Goal: Complete application form

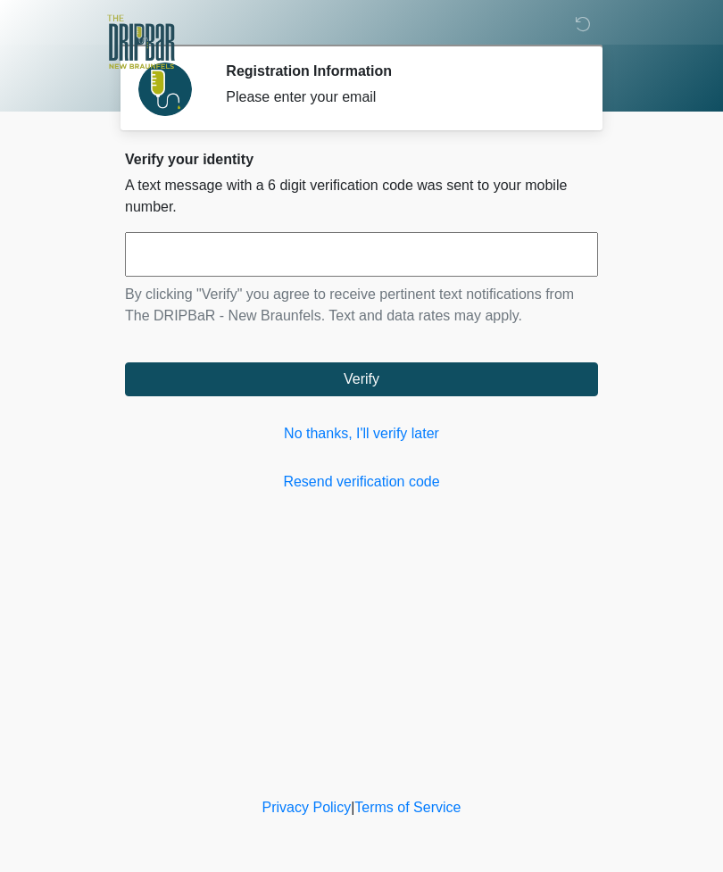
click at [491, 276] on input "text" at bounding box center [361, 254] width 473 height 45
type input "******"
click at [428, 377] on button "Verify" at bounding box center [361, 379] width 473 height 34
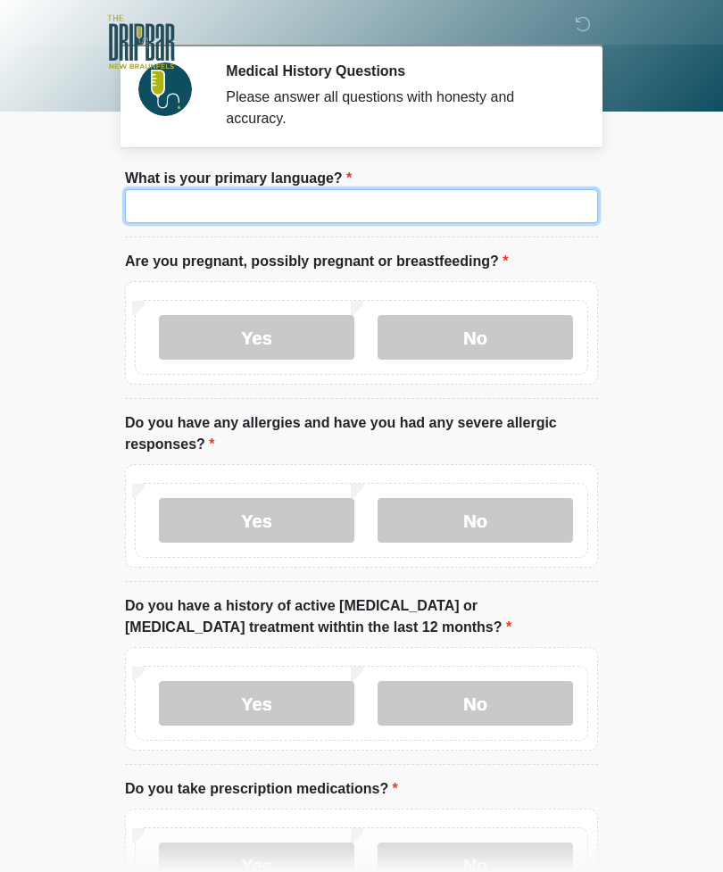
click at [488, 191] on input "What is your primary language?" at bounding box center [361, 206] width 473 height 34
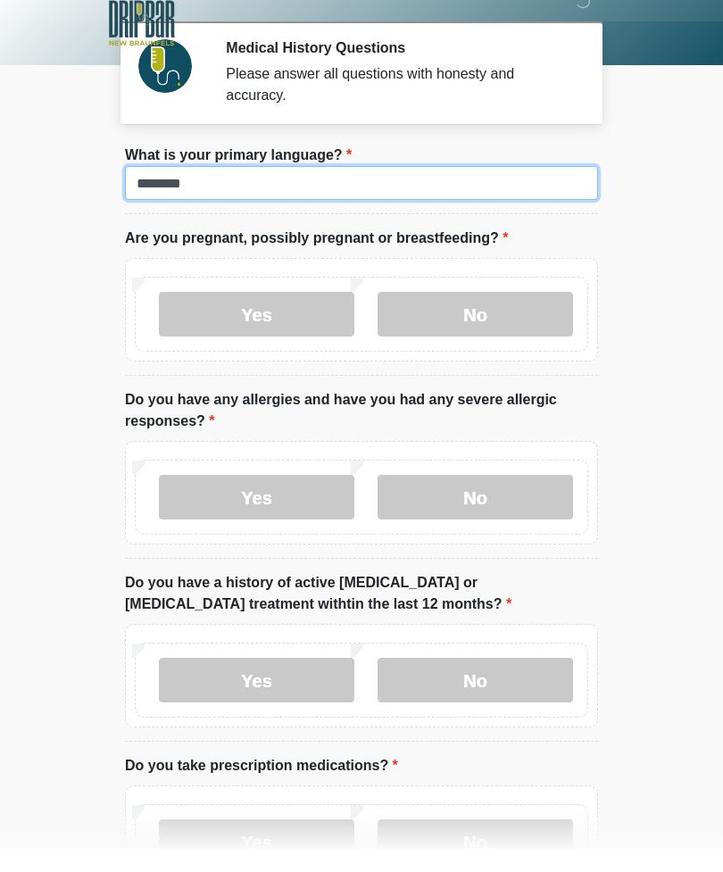
type input "*******"
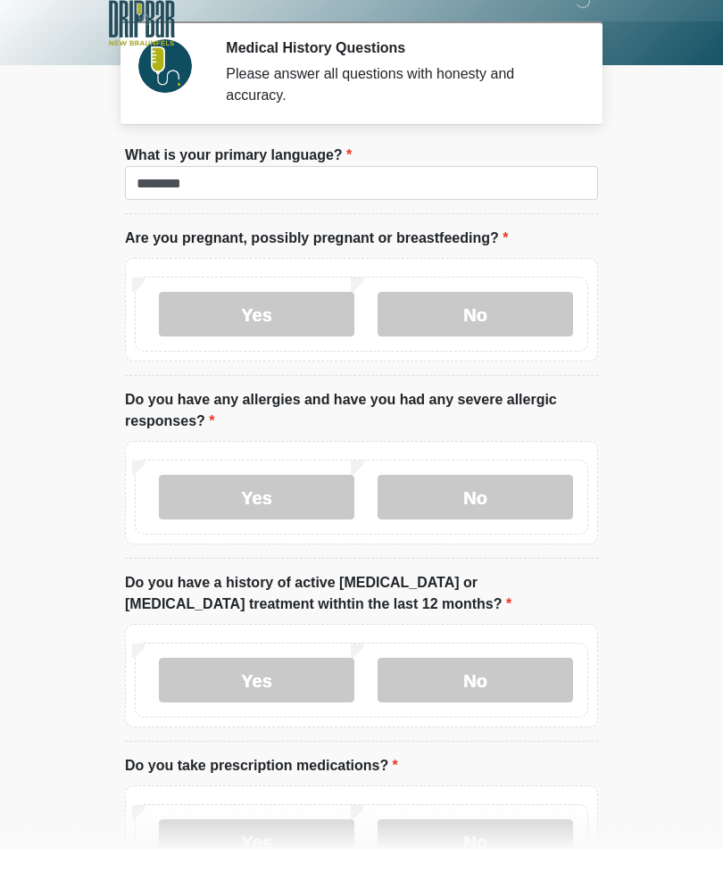
click at [489, 315] on label "No" at bounding box center [476, 337] width 196 height 45
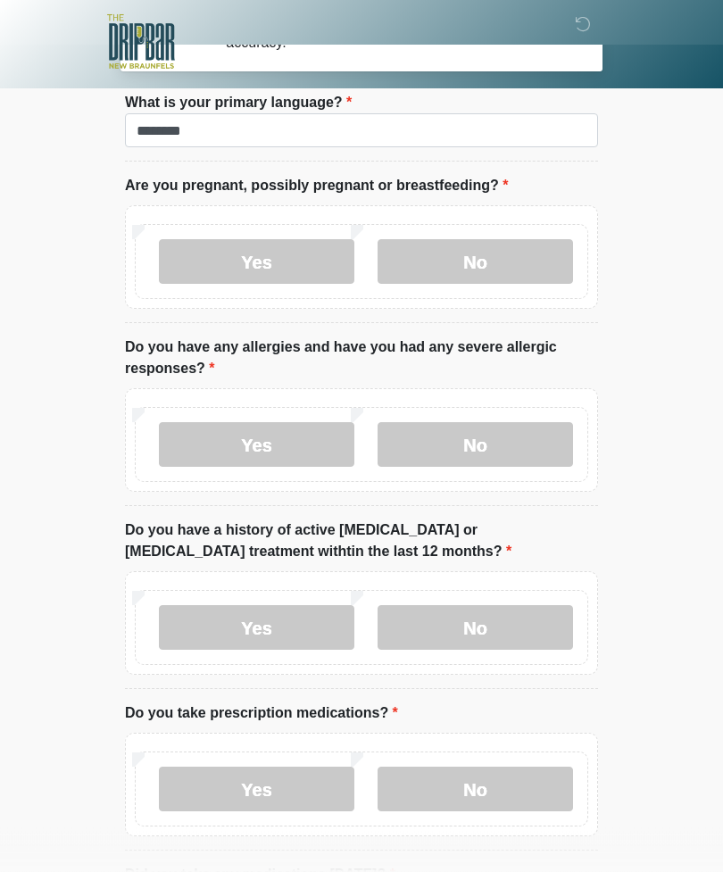
scroll to position [76, 0]
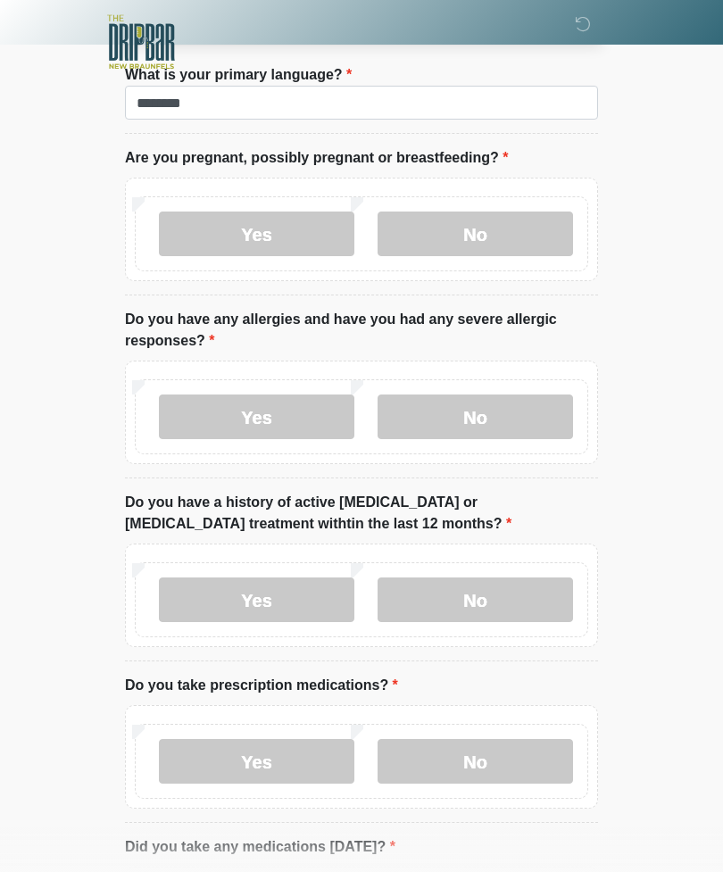
click at [500, 412] on label "No" at bounding box center [476, 417] width 196 height 45
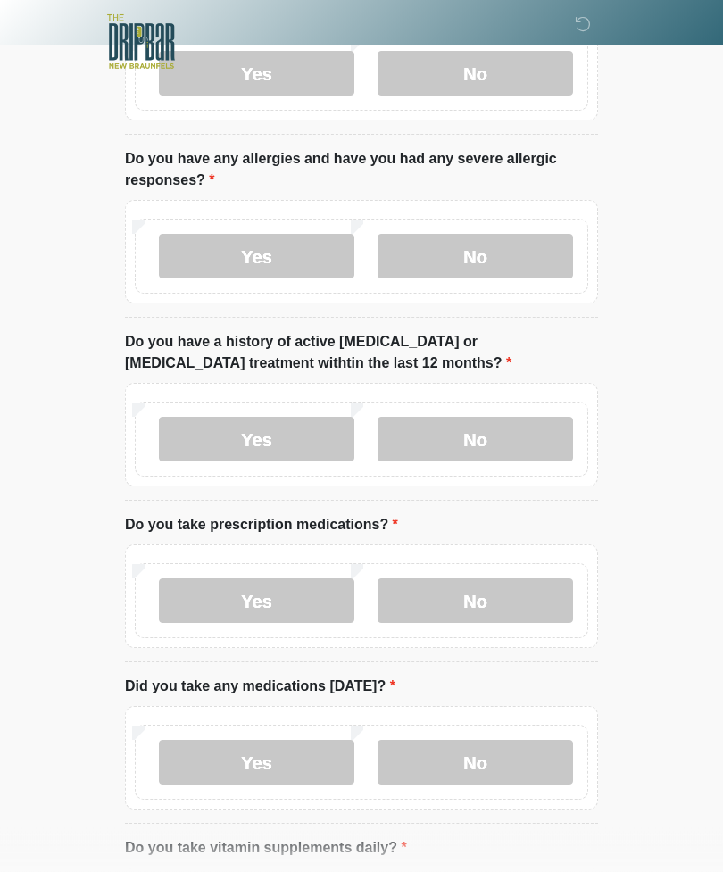
scroll to position [271, 0]
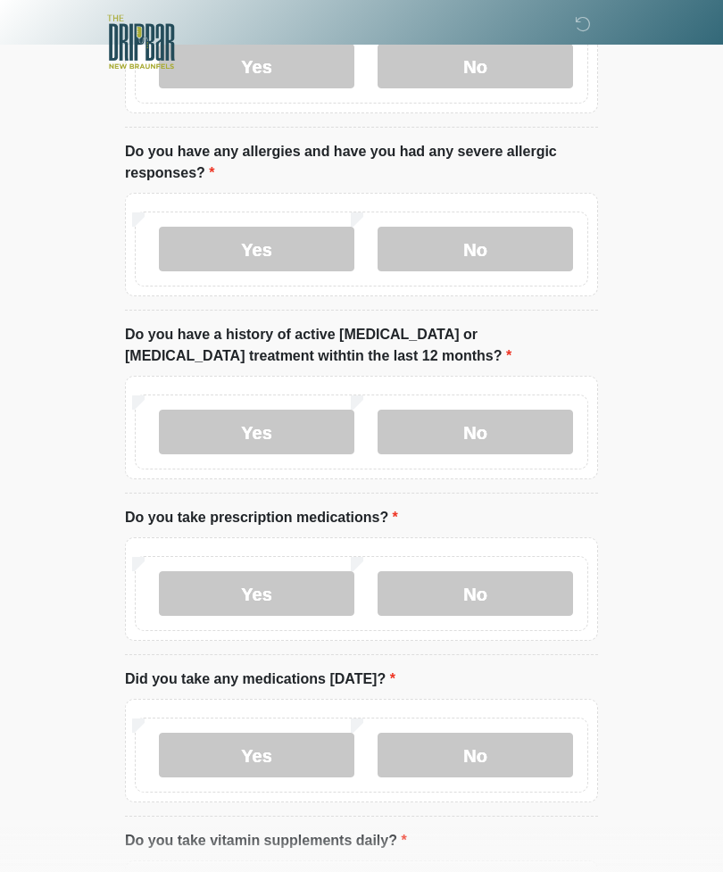
click at [503, 430] on label "No" at bounding box center [476, 432] width 196 height 45
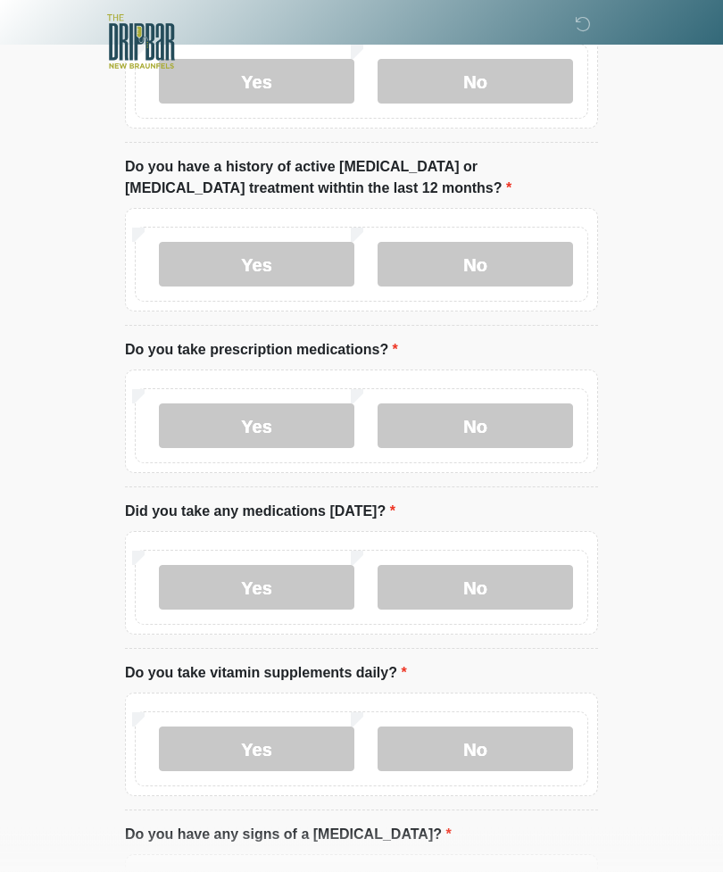
scroll to position [458, 0]
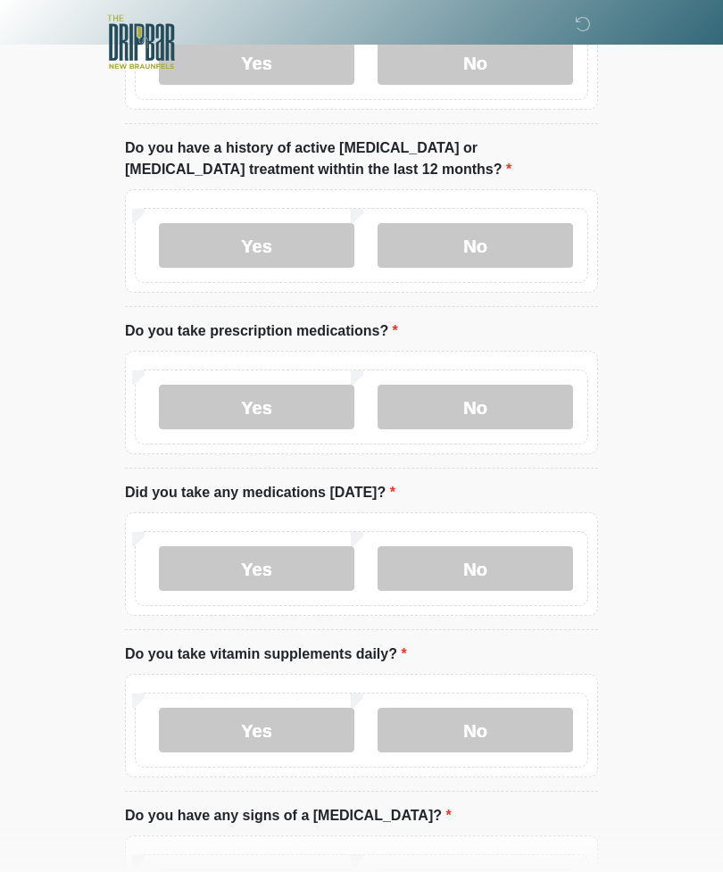
click at [471, 395] on label "No" at bounding box center [476, 407] width 196 height 45
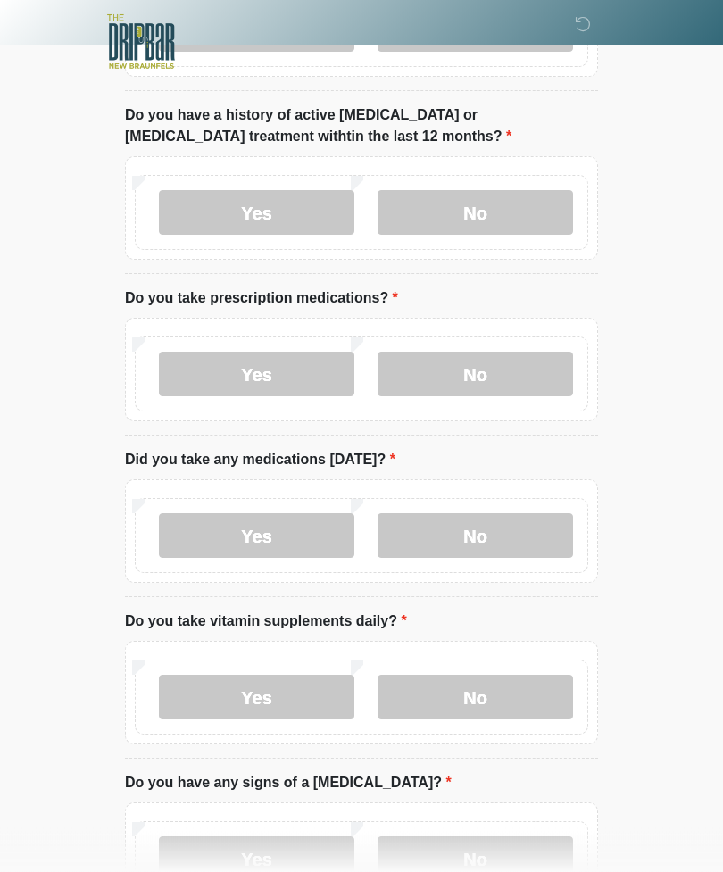
click at [284, 370] on label "Yes" at bounding box center [257, 375] width 196 height 45
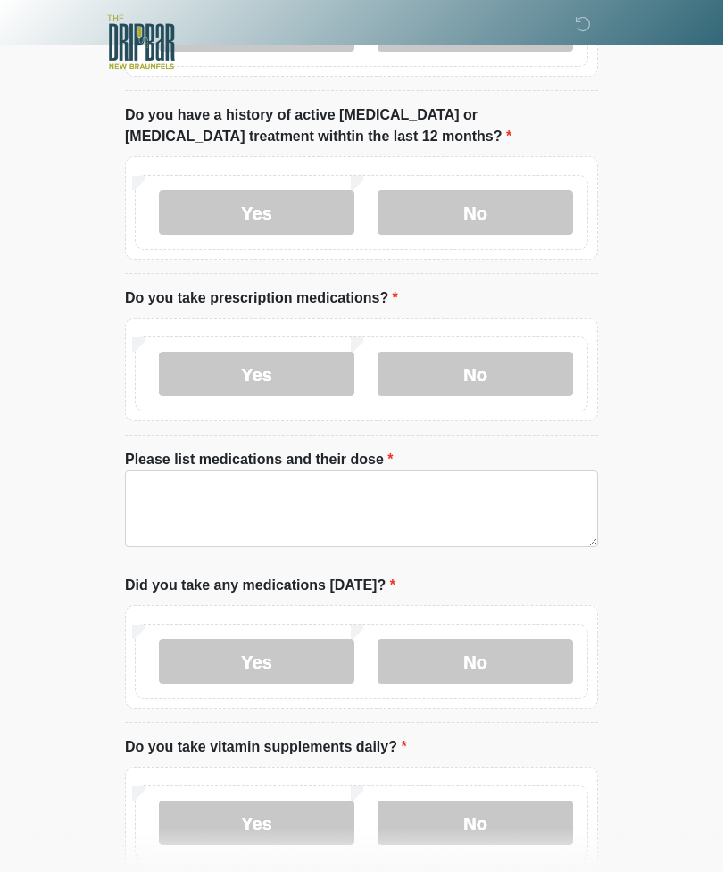
click at [320, 454] on label "Please list medications and their dose" at bounding box center [259, 459] width 269 height 21
click at [320, 470] on textarea "Please list medications and their dose" at bounding box center [361, 508] width 473 height 77
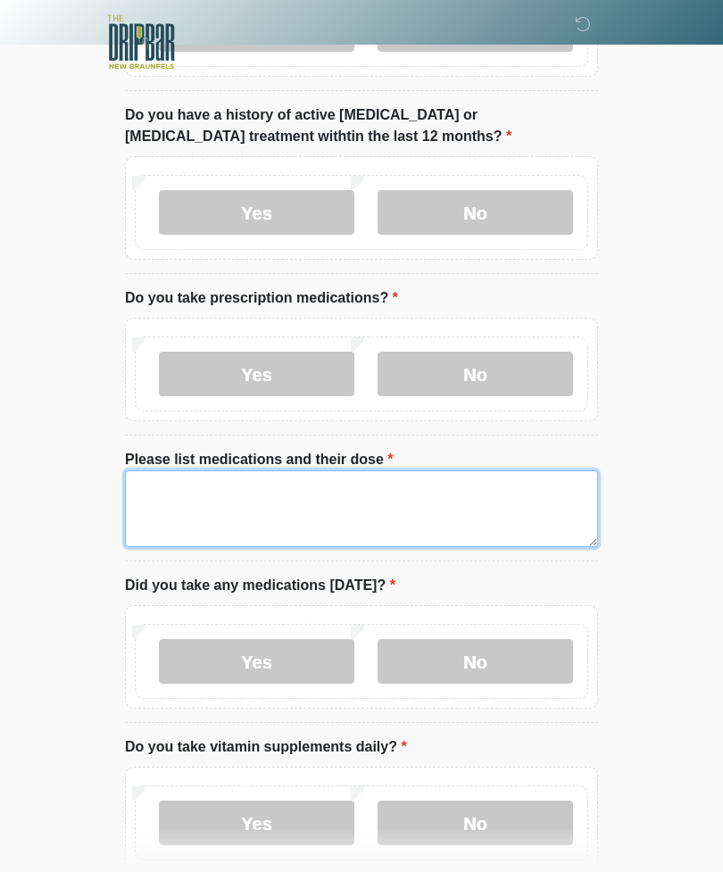
scroll to position [490, 0]
click at [366, 495] on textarea "Please list medications and their dose" at bounding box center [361, 509] width 473 height 77
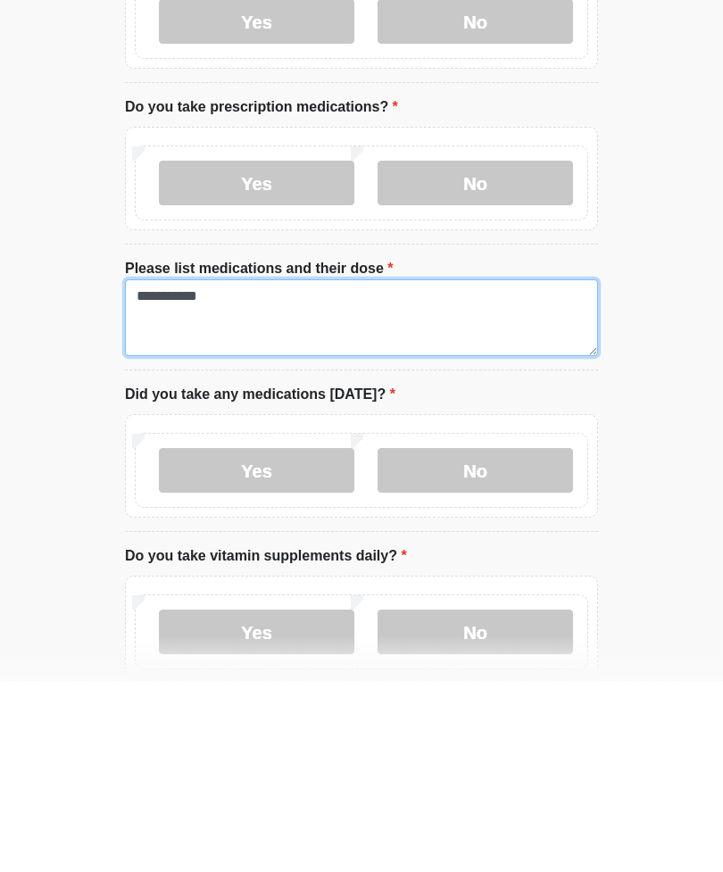
type textarea "**********"
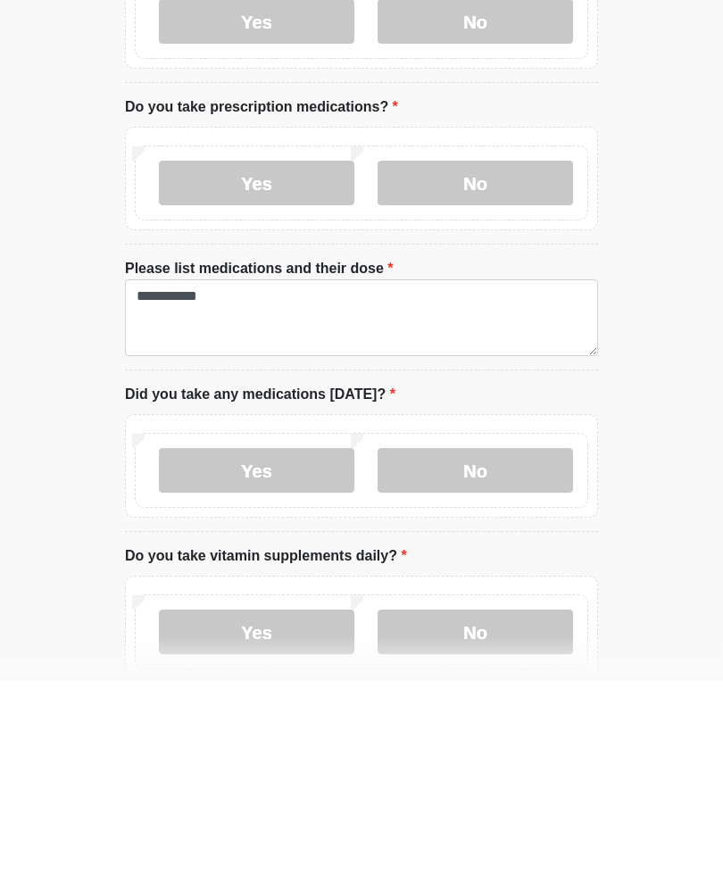
click at [491, 640] on label "No" at bounding box center [476, 662] width 196 height 45
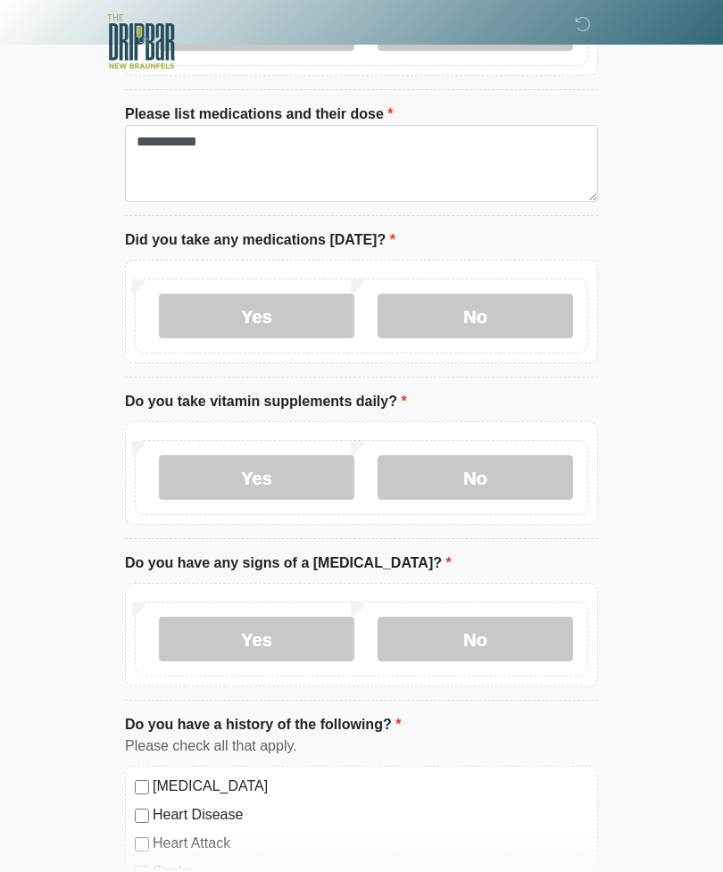
scroll to position [836, 0]
click at [260, 473] on label "Yes" at bounding box center [257, 478] width 196 height 45
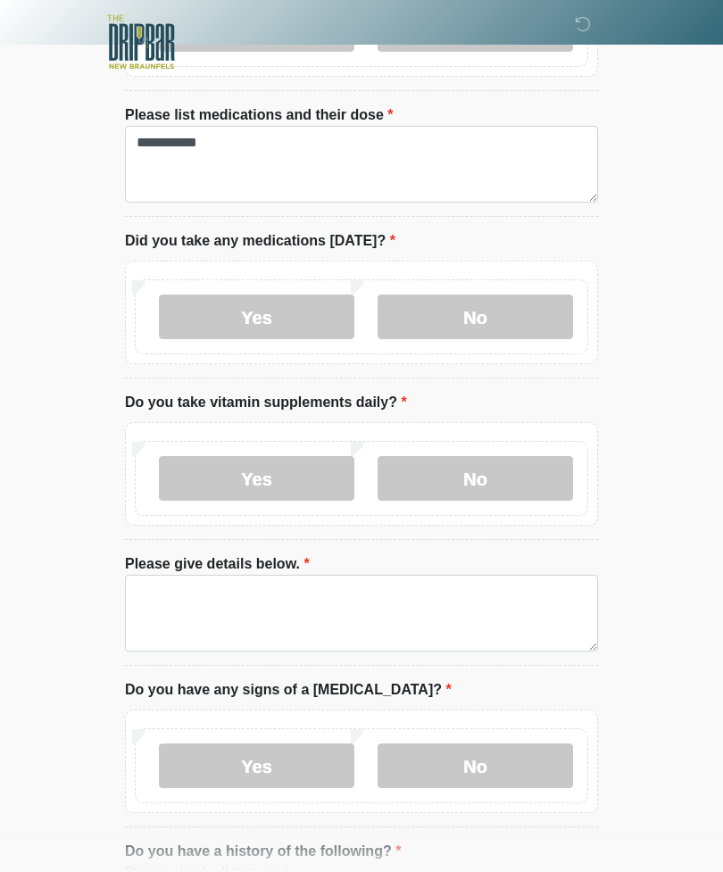
click at [328, 558] on li "Please give details below. Please give details below." at bounding box center [361, 609] width 473 height 112
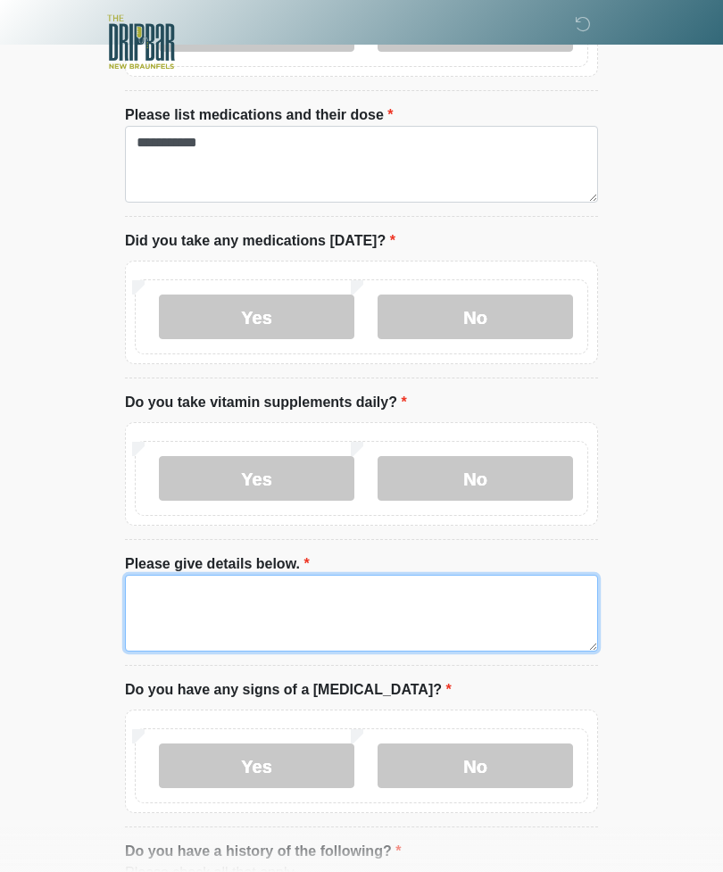
click at [319, 599] on textarea "Please give details below." at bounding box center [361, 613] width 473 height 77
type textarea "*"
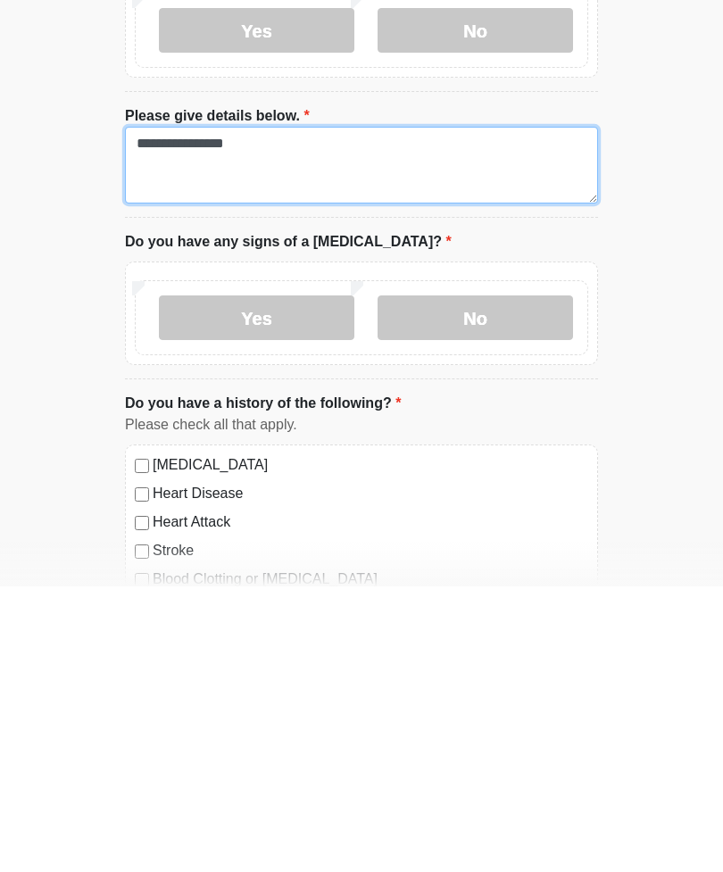
scroll to position [999, 0]
type textarea "**********"
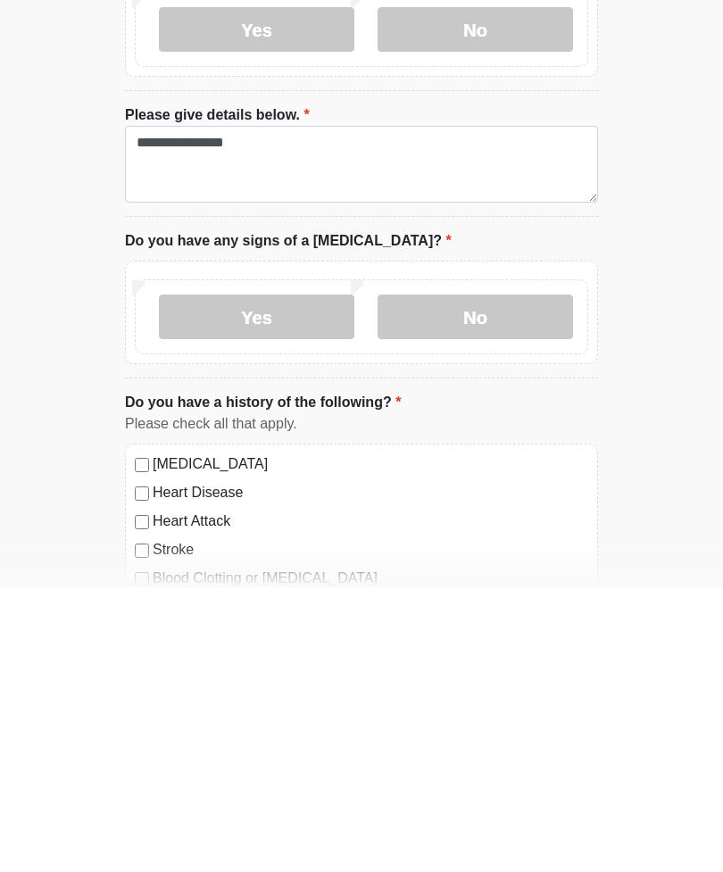
click at [517, 580] on label "No" at bounding box center [476, 602] width 196 height 45
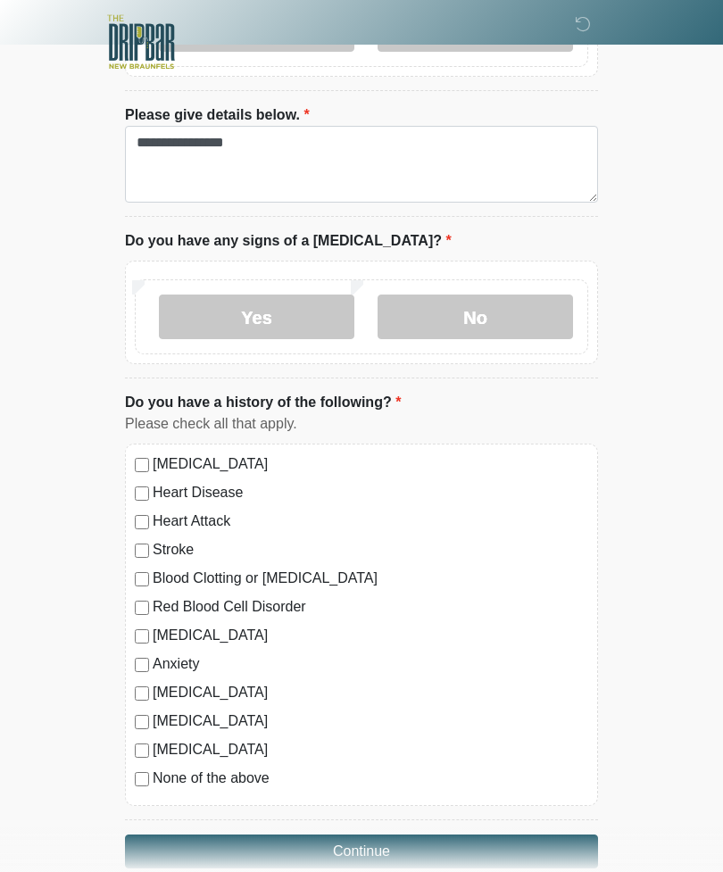
scroll to position [1316, 0]
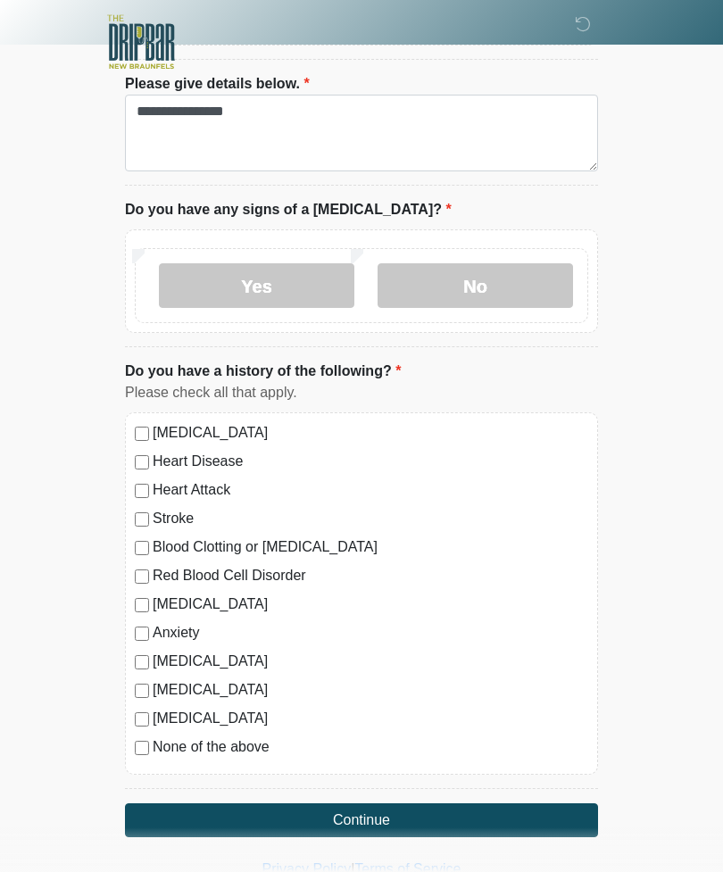
click at [216, 738] on label "None of the above" at bounding box center [371, 746] width 436 height 21
click at [402, 813] on button "Continue" at bounding box center [361, 820] width 473 height 34
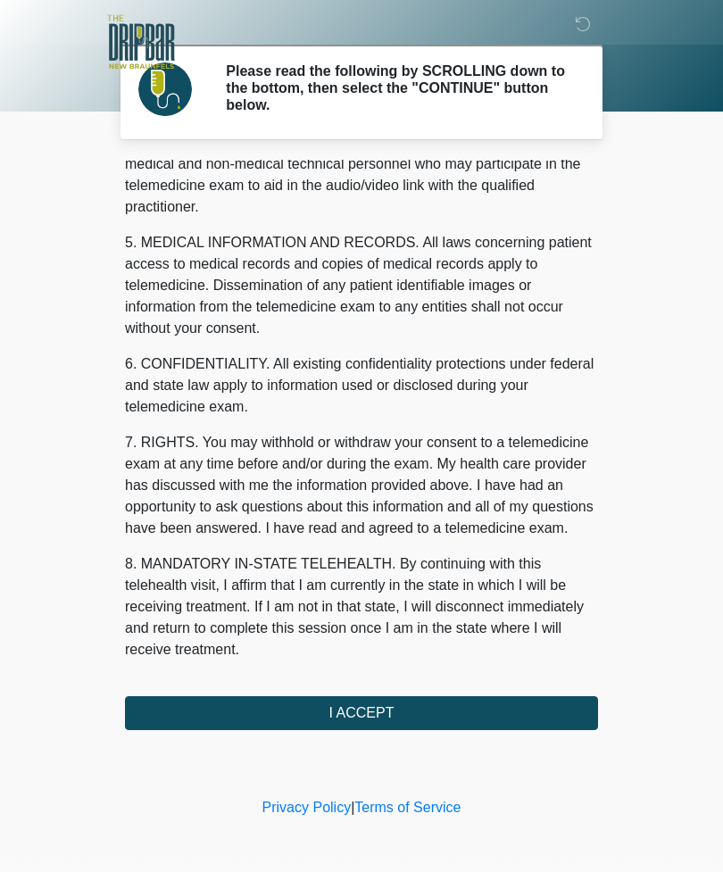
scroll to position [542, 0]
click at [408, 713] on button "I ACCEPT" at bounding box center [361, 713] width 473 height 34
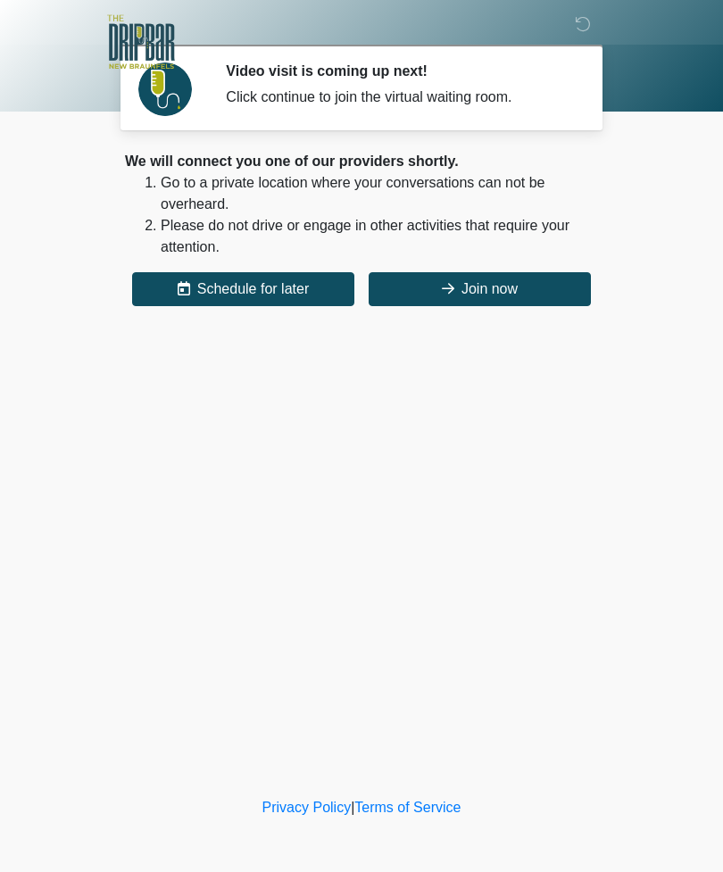
click at [498, 287] on button "Join now" at bounding box center [480, 289] width 222 height 34
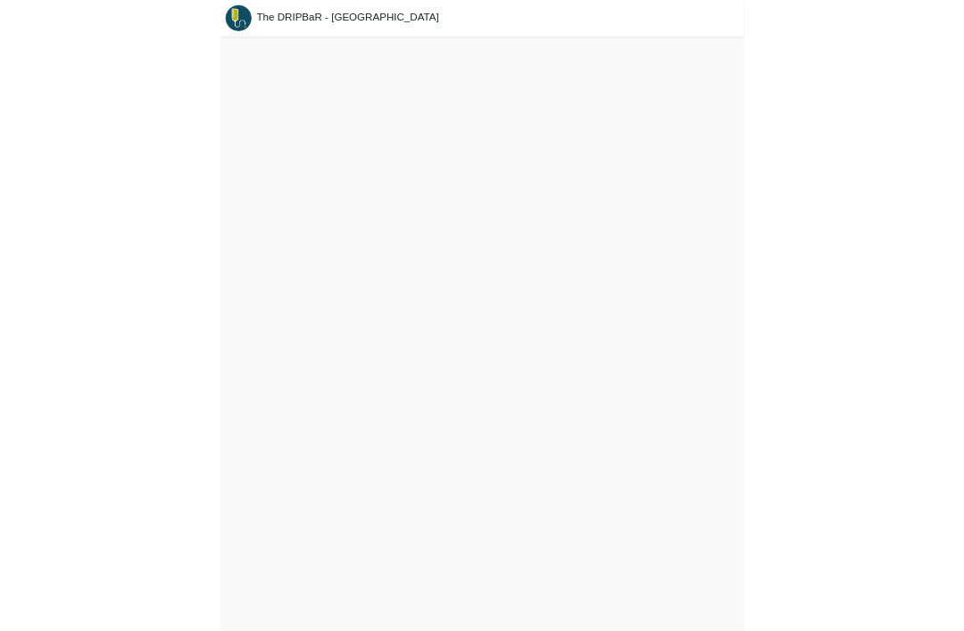
scroll to position [16, 0]
